Goal: Check status: Check status

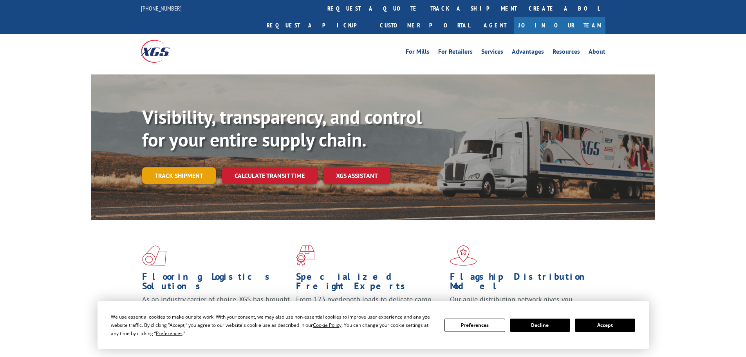
click at [174, 167] on link "Track shipment" at bounding box center [179, 175] width 74 height 16
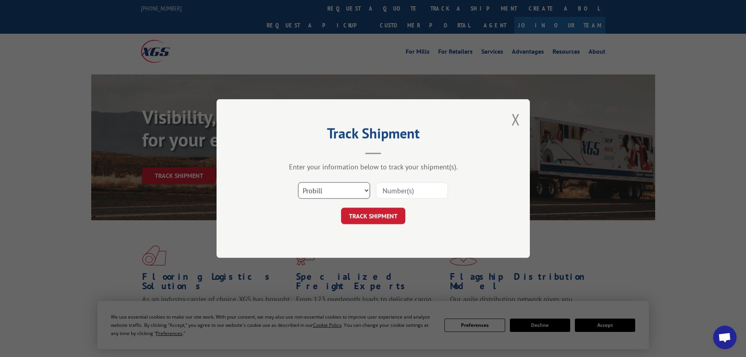
click at [332, 192] on select "Select category... Probill BOL PO" at bounding box center [334, 190] width 72 height 16
select select "bol"
click at [298, 182] on select "Select category... Probill BOL PO" at bounding box center [334, 190] width 72 height 16
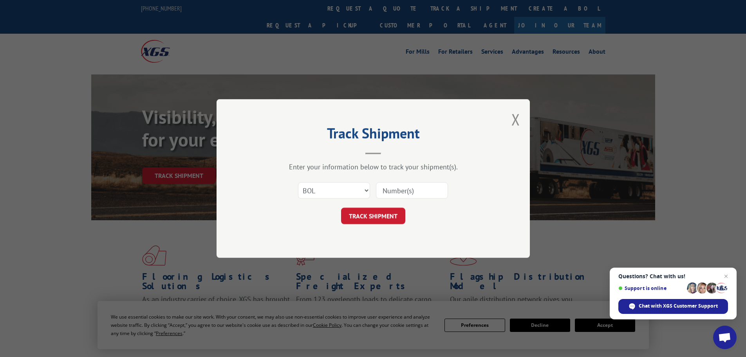
paste input "7042815"
type input "7042815"
click at [379, 214] on button "TRACK SHIPMENT" at bounding box center [373, 216] width 64 height 16
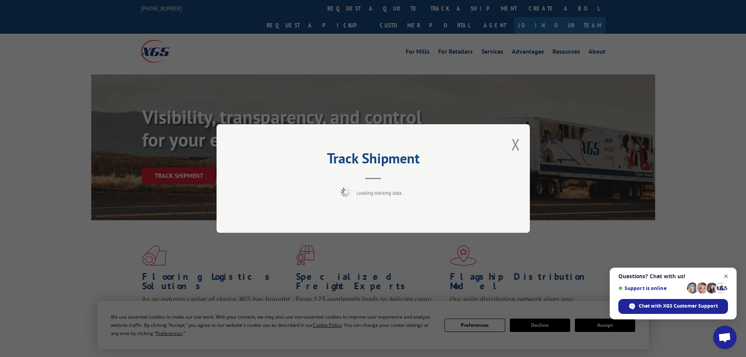
click at [726, 274] on span "Close chat" at bounding box center [726, 276] width 10 height 10
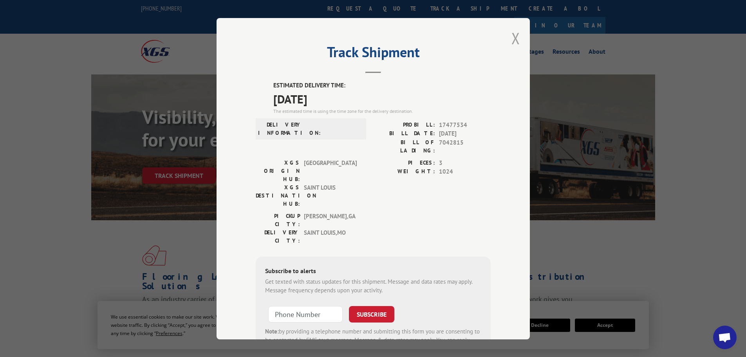
click at [511, 39] on button "Close modal" at bounding box center [515, 38] width 9 height 21
